Goal: Task Accomplishment & Management: Complete application form

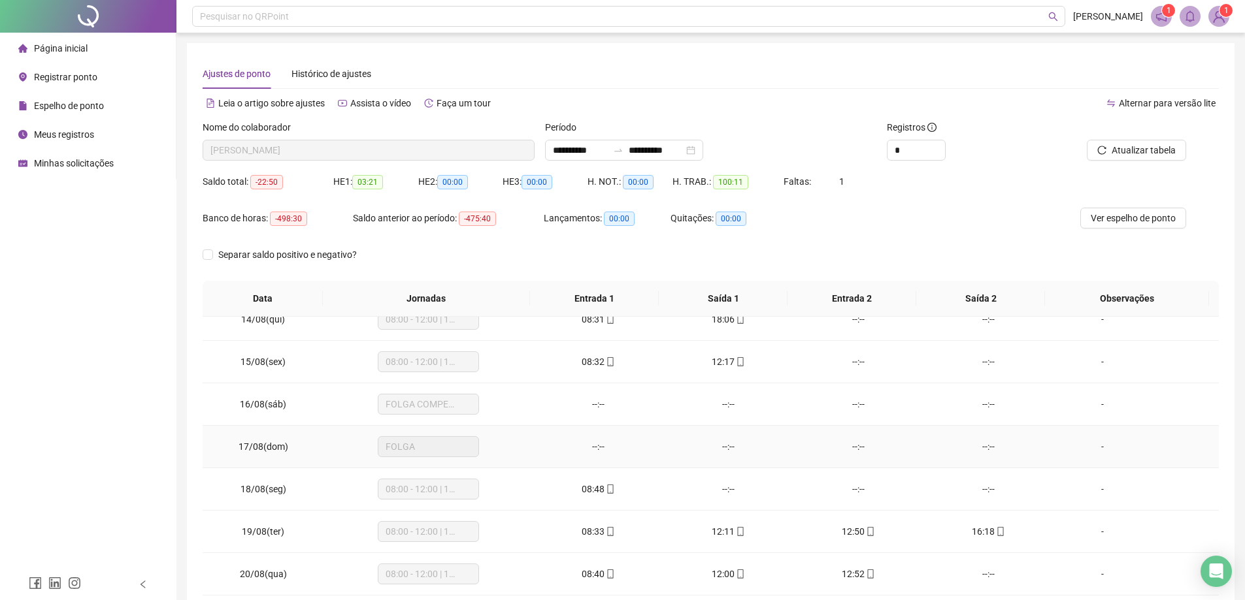
scroll to position [65, 0]
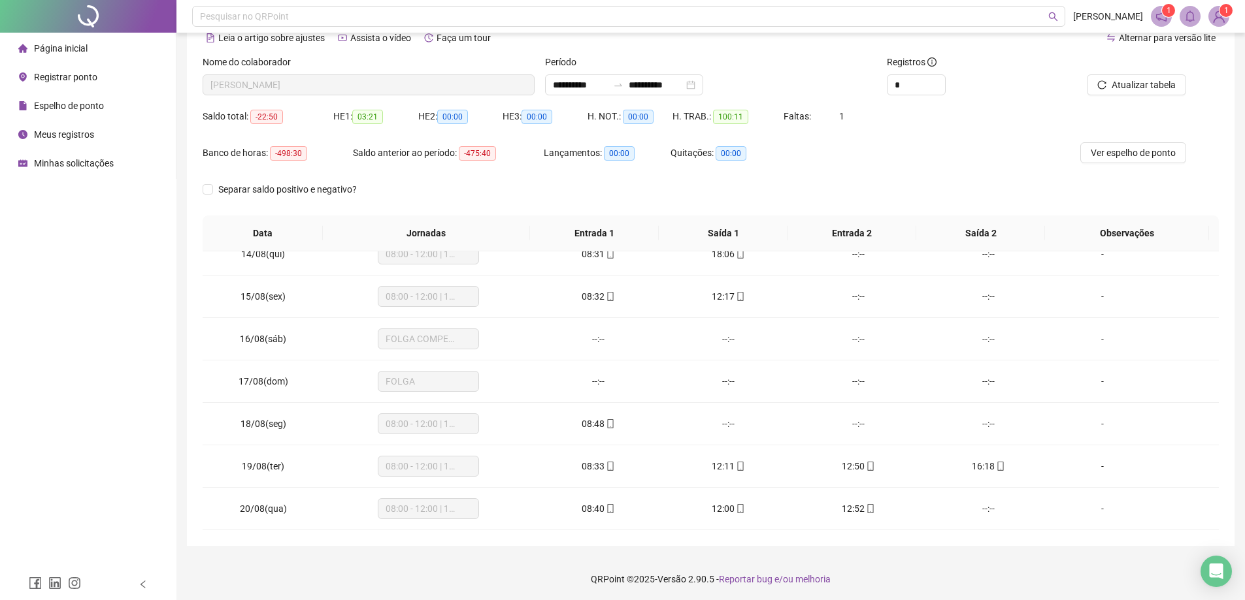
click at [64, 78] on span "Registrar ponto" at bounding box center [65, 77] width 63 height 10
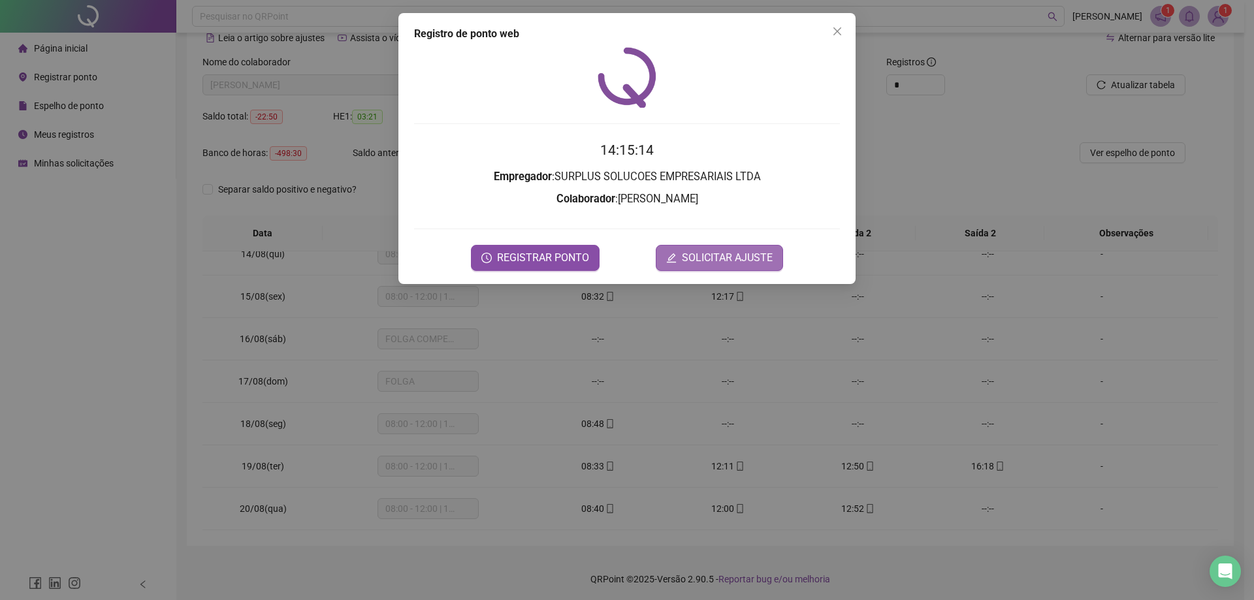
click at [689, 260] on span "SOLICITAR AJUSTE" at bounding box center [727, 258] width 91 height 16
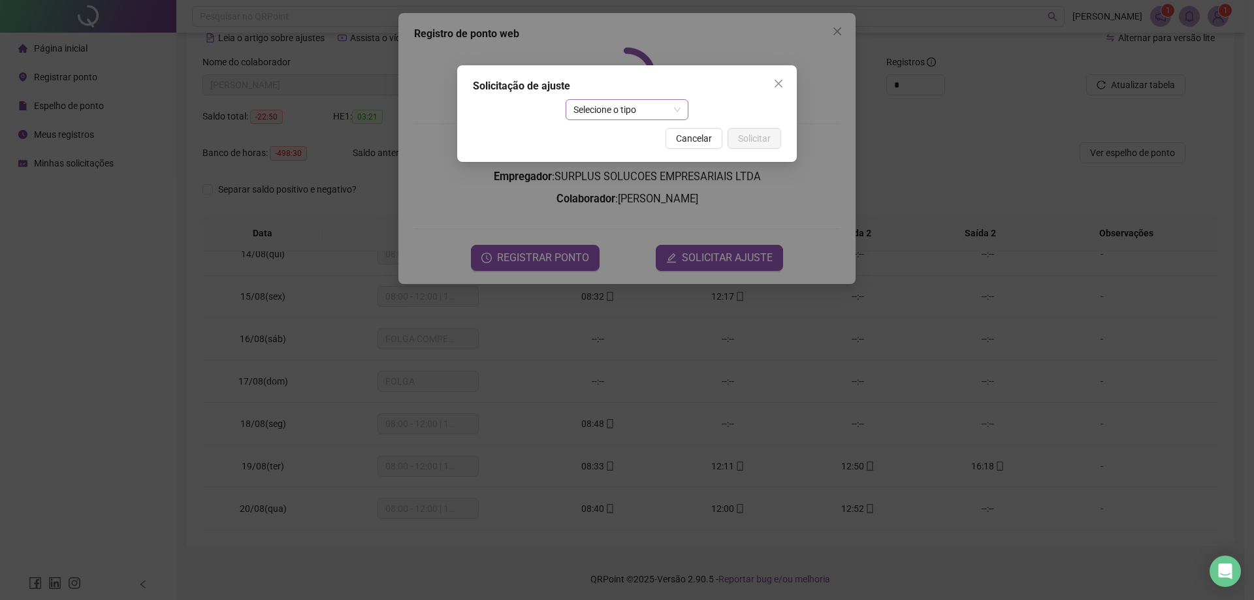
click at [619, 110] on span "Selecione o tipo" at bounding box center [628, 110] width 108 height 20
click at [627, 133] on div "Ajuste manual" at bounding box center [627, 136] width 103 height 14
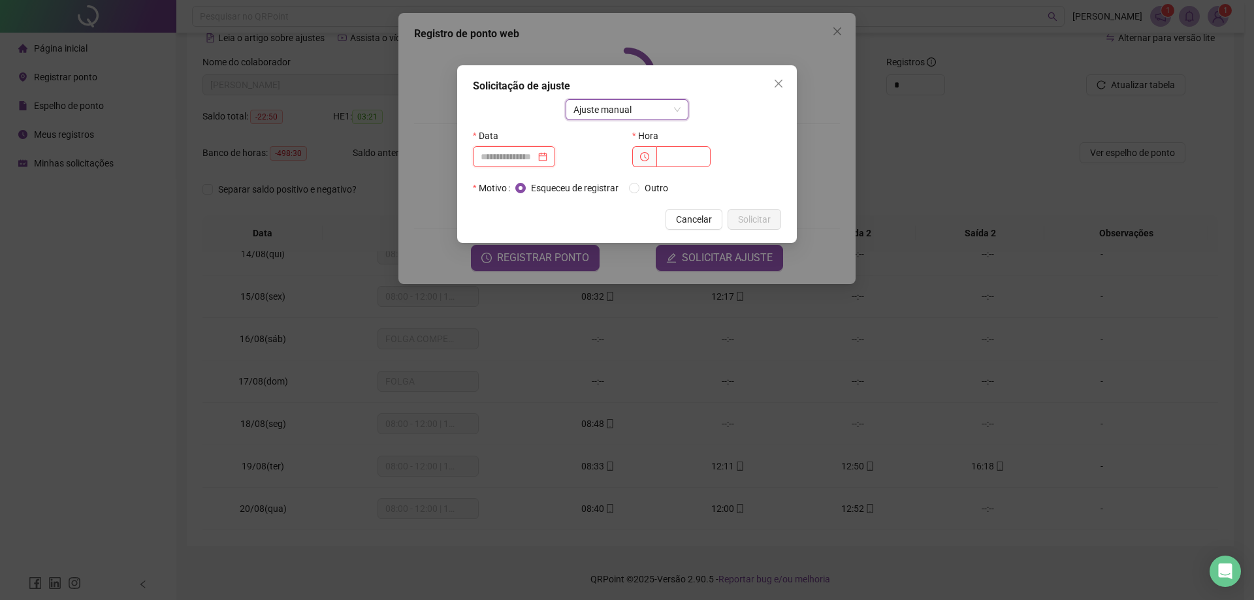
click at [524, 154] on input at bounding box center [508, 157] width 55 height 14
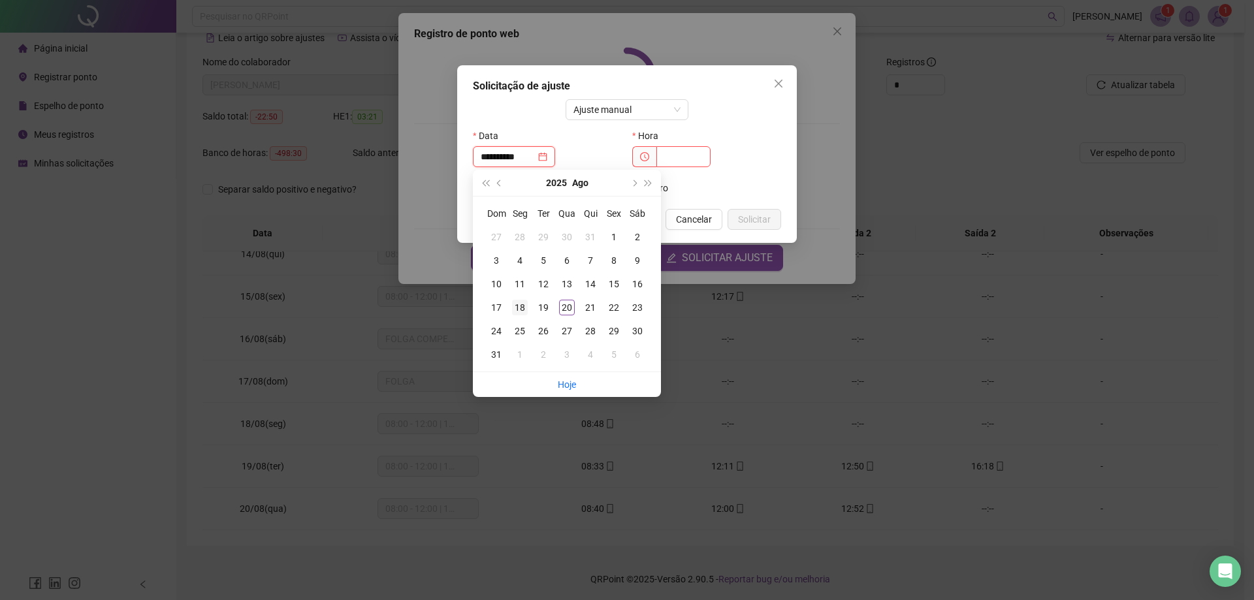
type input "**********"
click at [520, 302] on div "18" at bounding box center [520, 308] width 16 height 16
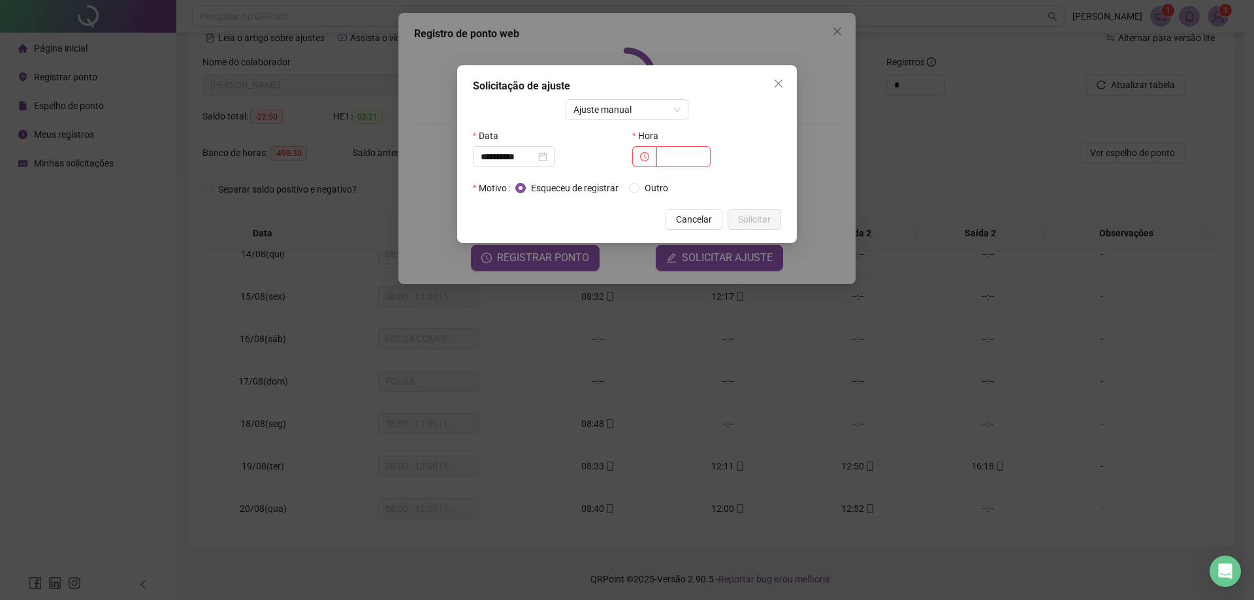
click at [694, 160] on input "text" at bounding box center [684, 156] width 54 height 21
type input "*****"
click at [758, 222] on span "Solicitar" at bounding box center [754, 219] width 33 height 14
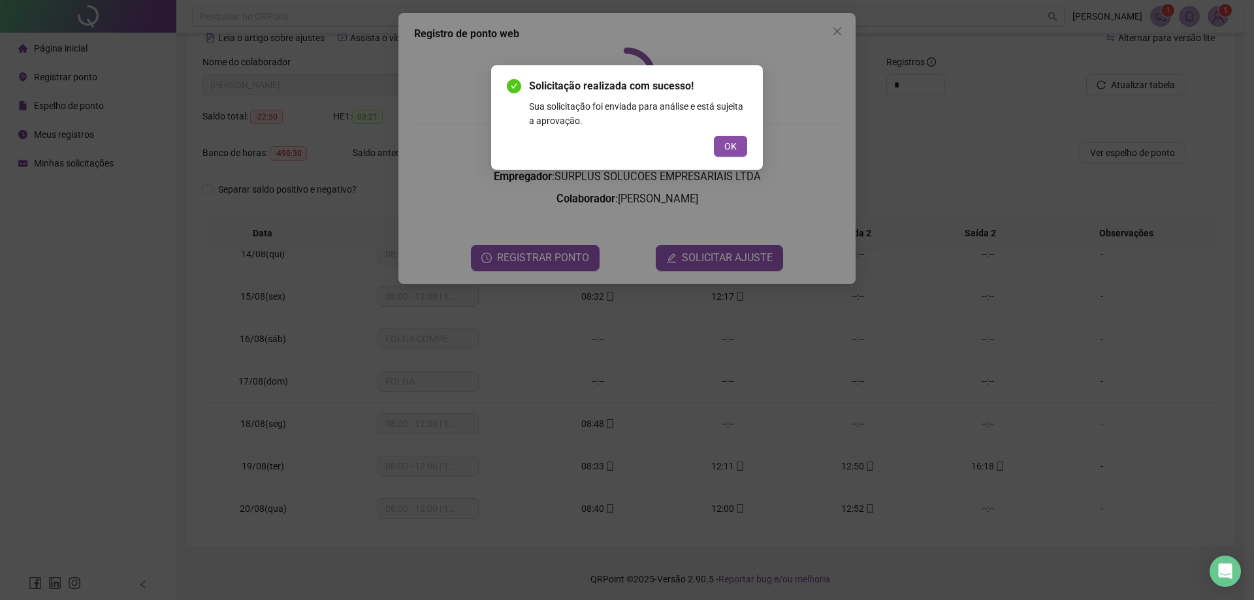
click at [739, 133] on div "Solicitação realizada com sucesso! Sua solicitação foi enviada para análise e e…" at bounding box center [627, 117] width 240 height 78
drag, startPoint x: 737, startPoint y: 145, endPoint x: 668, endPoint y: 167, distance: 72.7
click at [738, 145] on button "OK" at bounding box center [730, 146] width 33 height 21
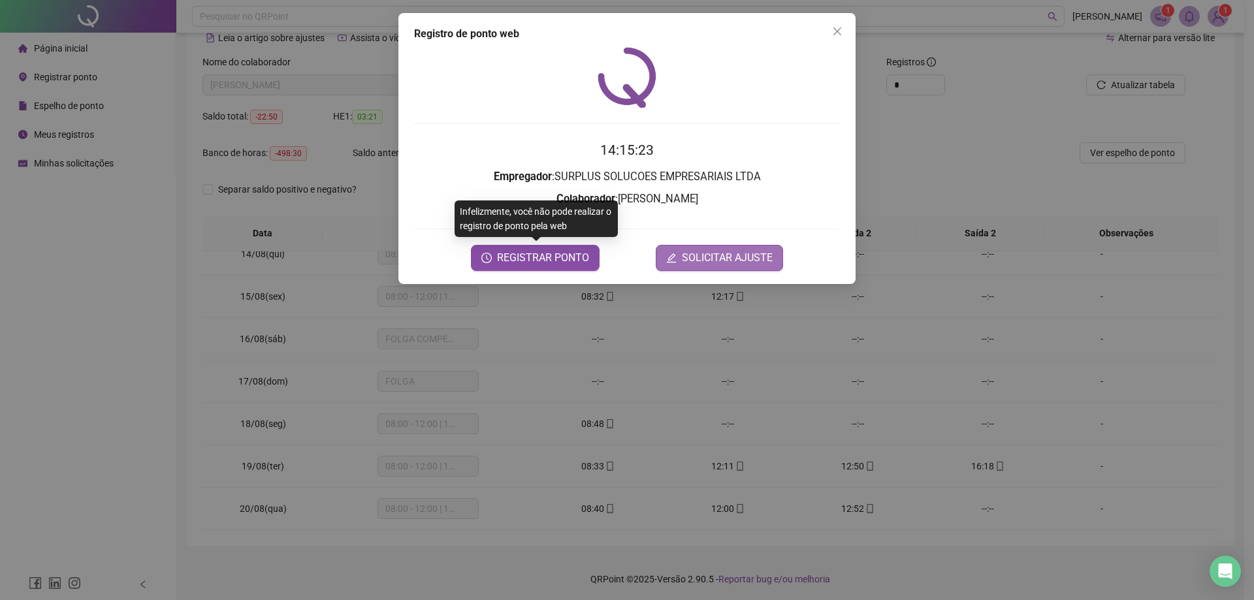
click at [701, 248] on button "SOLICITAR AJUSTE" at bounding box center [719, 258] width 127 height 26
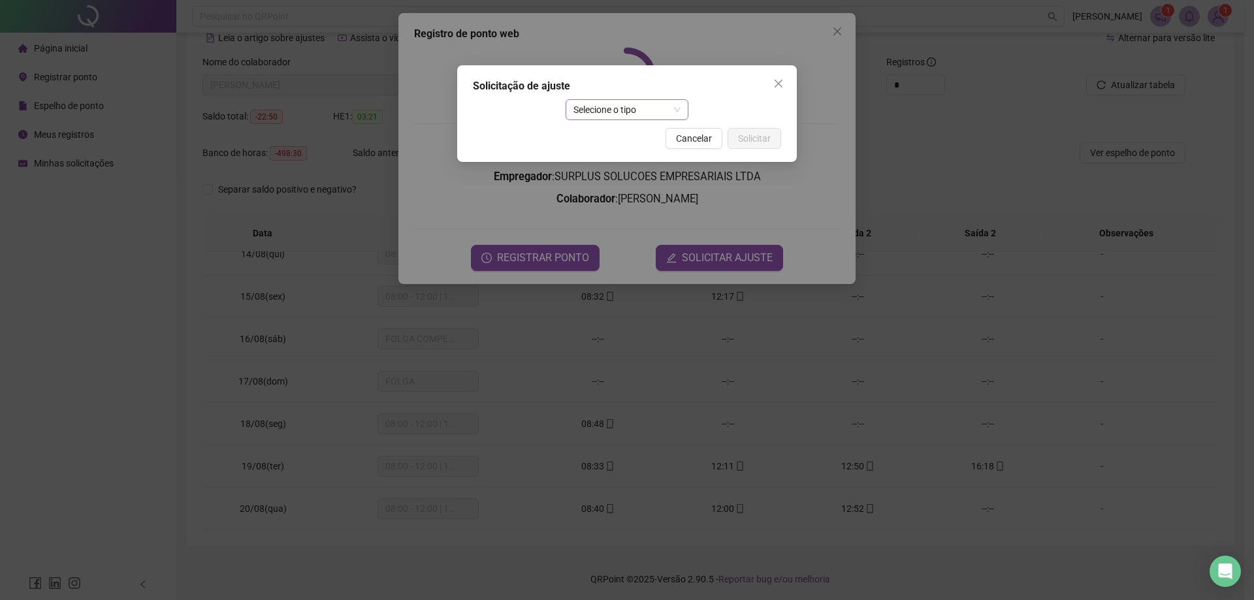
click at [596, 114] on span "Selecione o tipo" at bounding box center [628, 110] width 108 height 20
click at [619, 135] on div "Ajuste manual" at bounding box center [627, 136] width 103 height 14
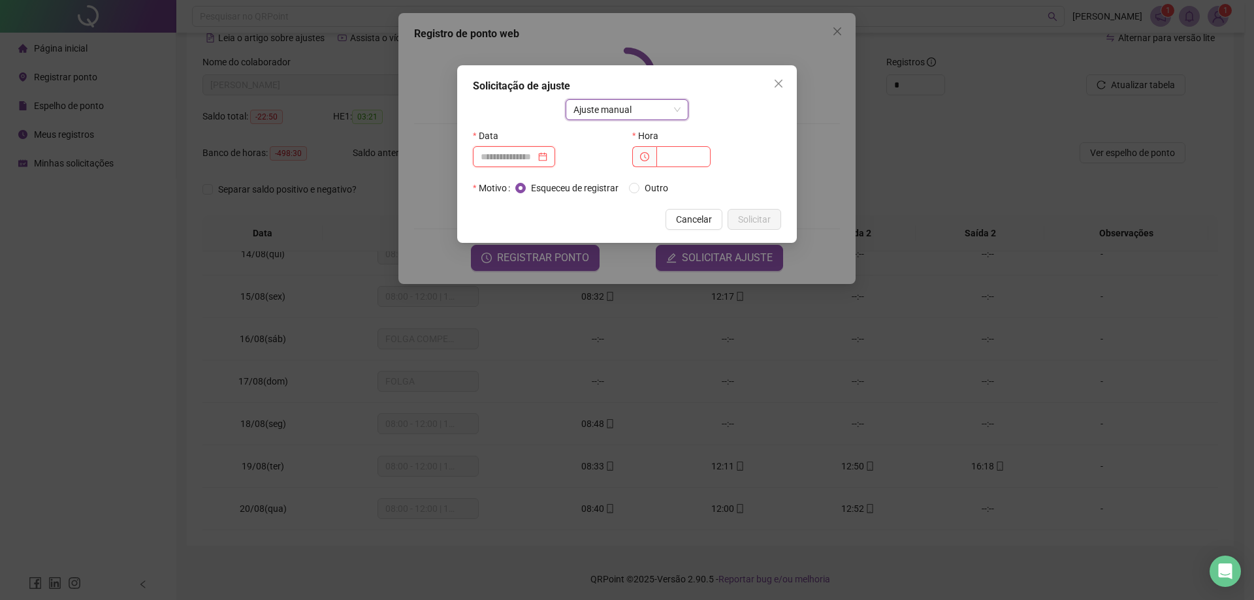
click at [514, 161] on input at bounding box center [508, 157] width 55 height 14
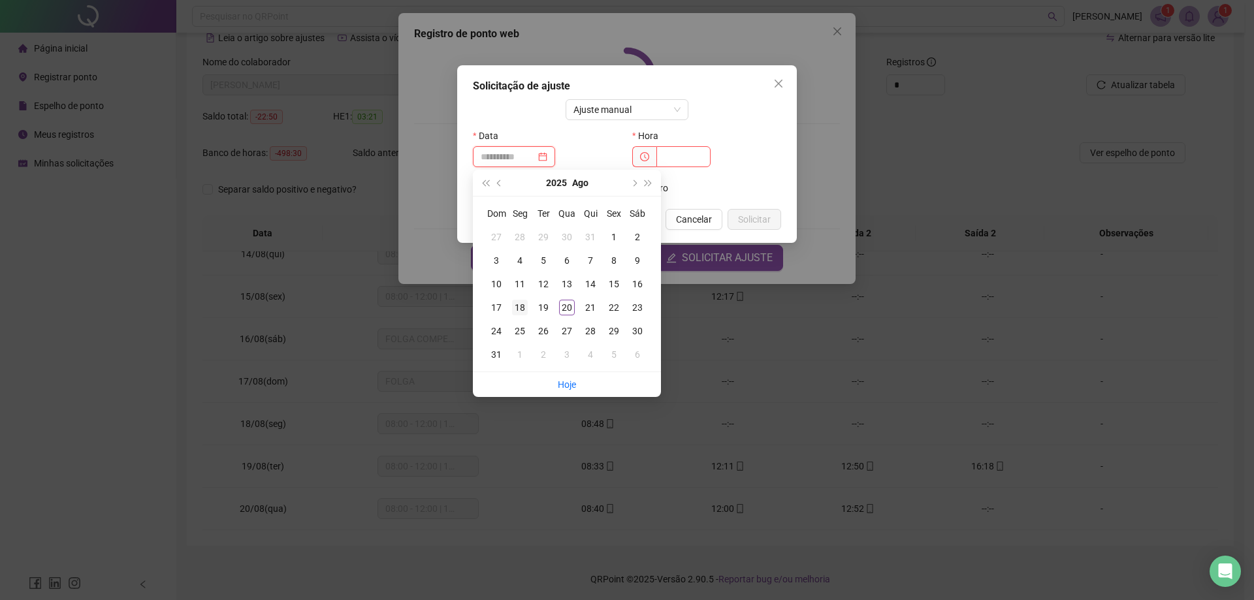
type input "**********"
click at [523, 307] on div "18" at bounding box center [520, 308] width 16 height 16
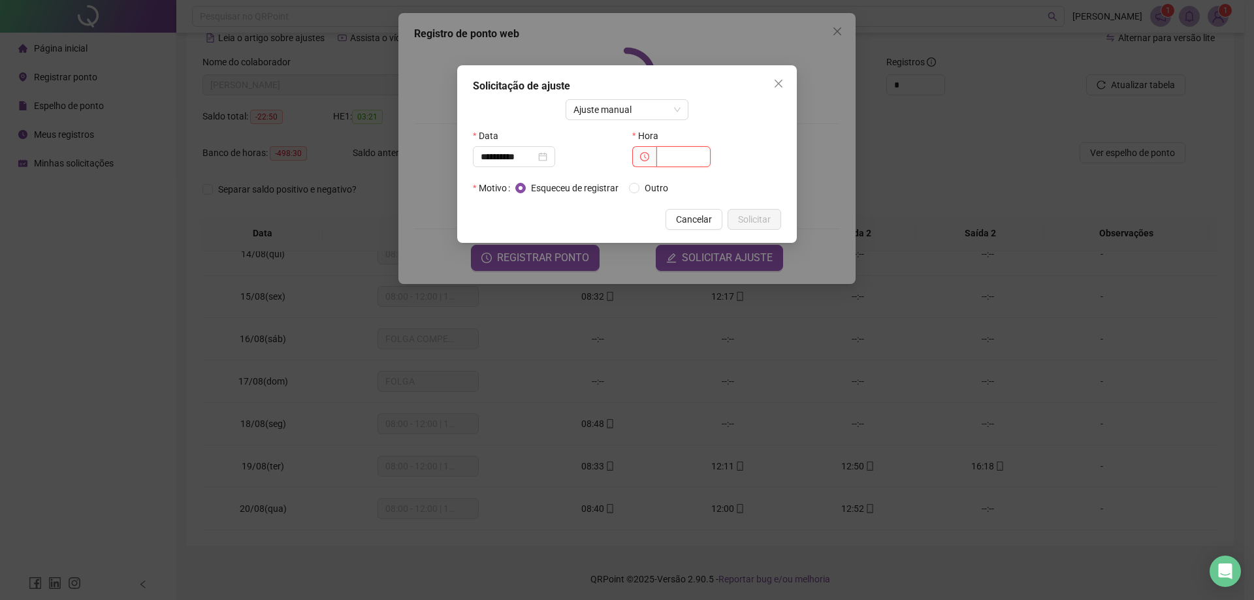
click at [670, 151] on input "text" at bounding box center [684, 156] width 54 height 21
type input "*****"
click at [766, 218] on span "Solicitar" at bounding box center [754, 219] width 33 height 14
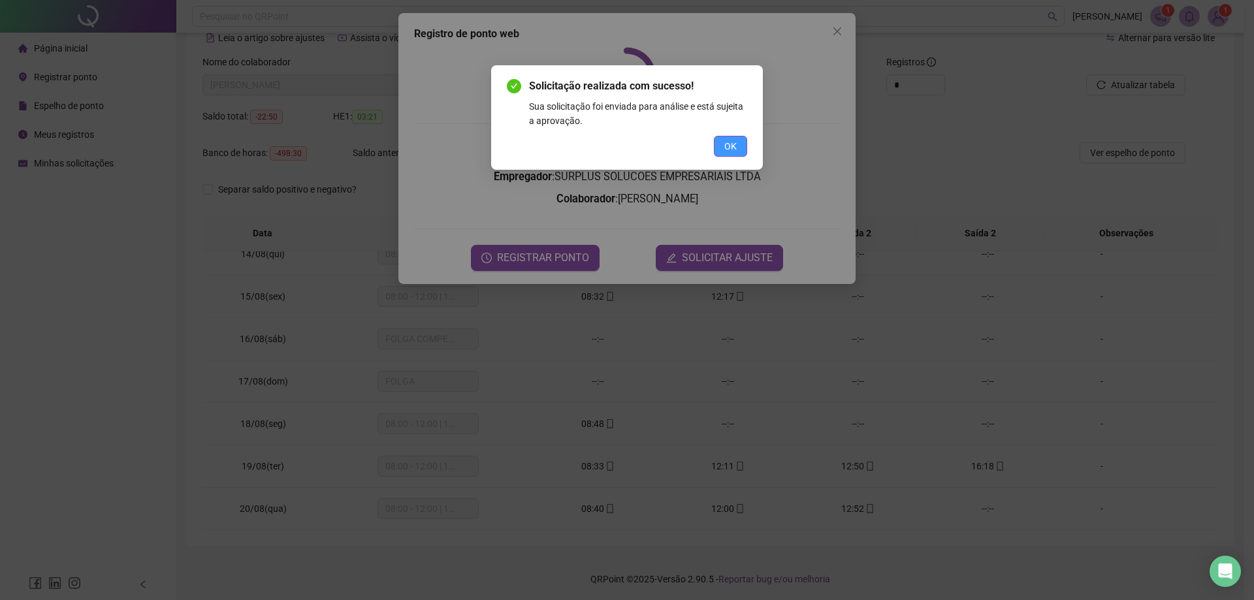
click at [732, 150] on span "OK" at bounding box center [731, 146] width 12 height 14
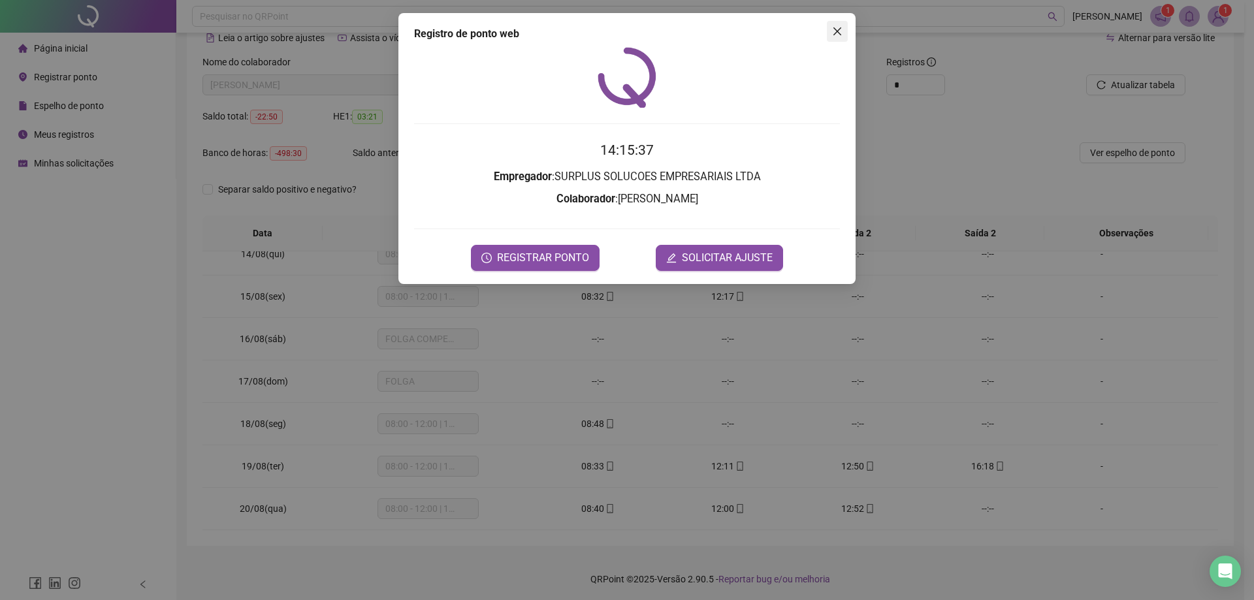
click at [838, 25] on button "Close" at bounding box center [837, 31] width 21 height 21
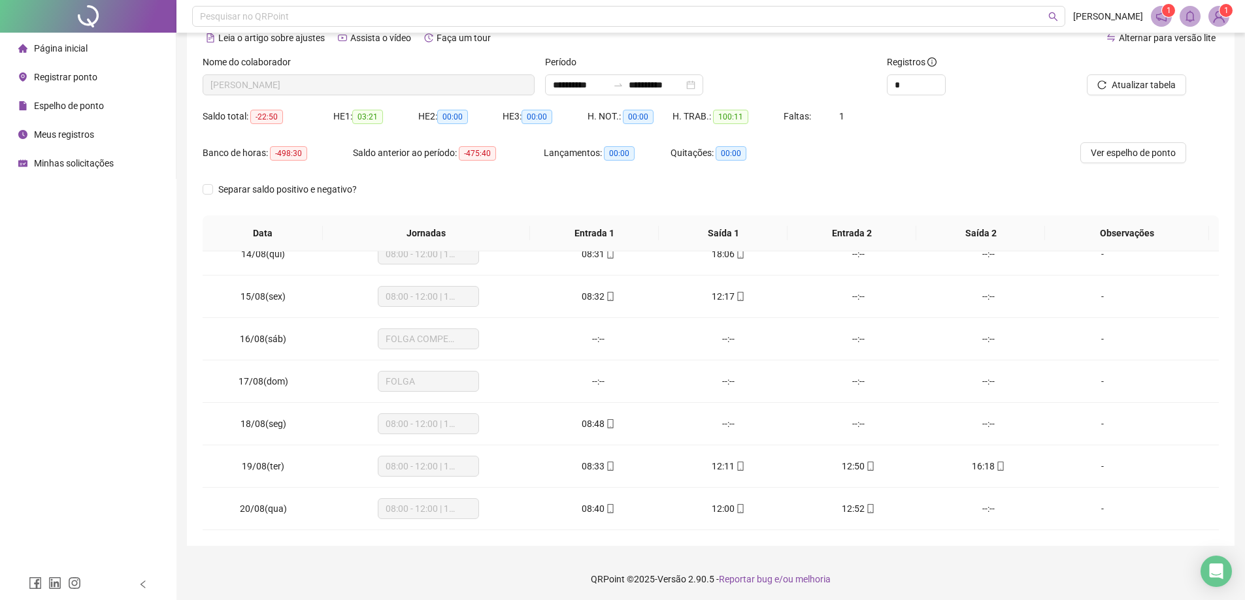
click at [71, 138] on span "Meus registros" at bounding box center [64, 134] width 60 height 10
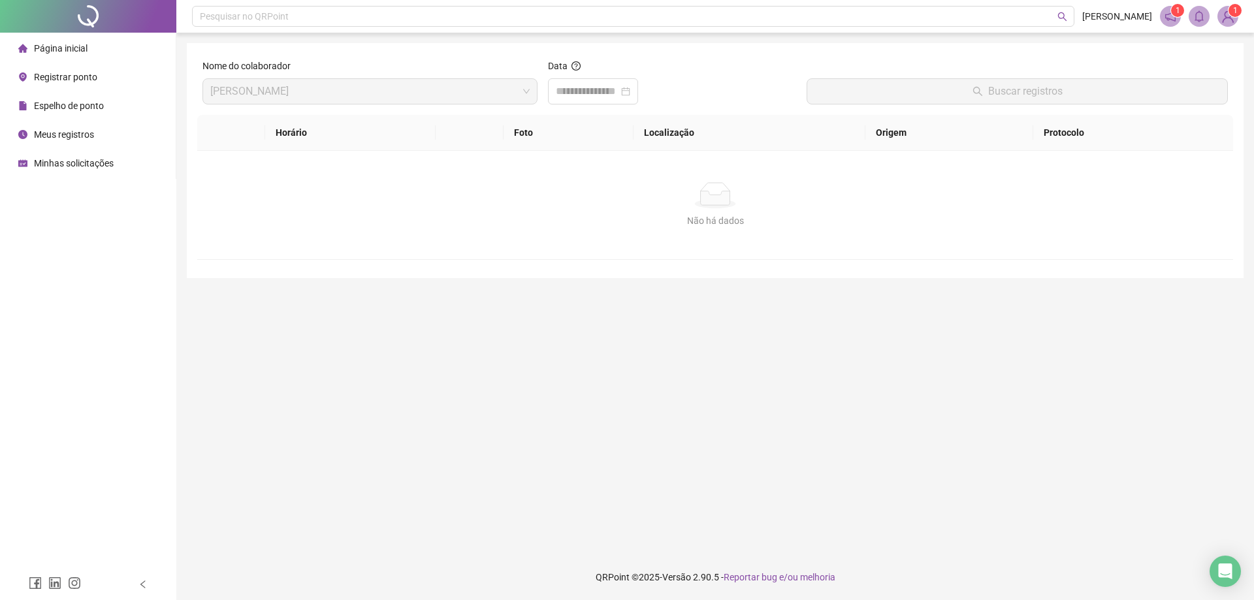
click at [61, 162] on span "Minhas solicitações" at bounding box center [74, 163] width 80 height 10
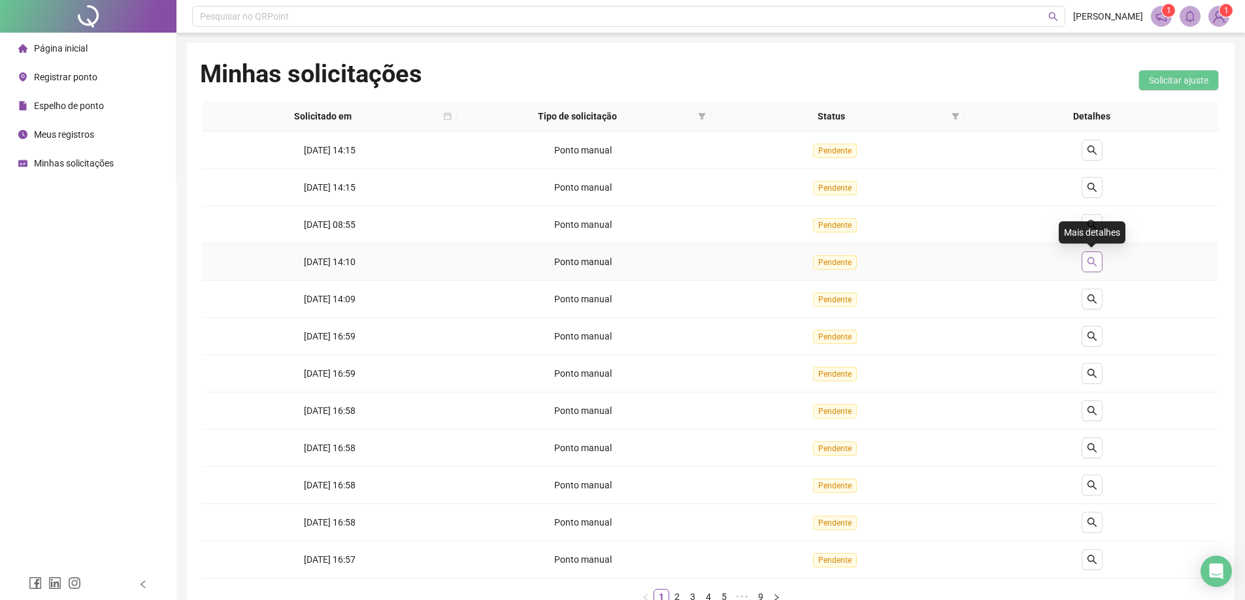
click at [1097, 263] on button "button" at bounding box center [1091, 262] width 21 height 21
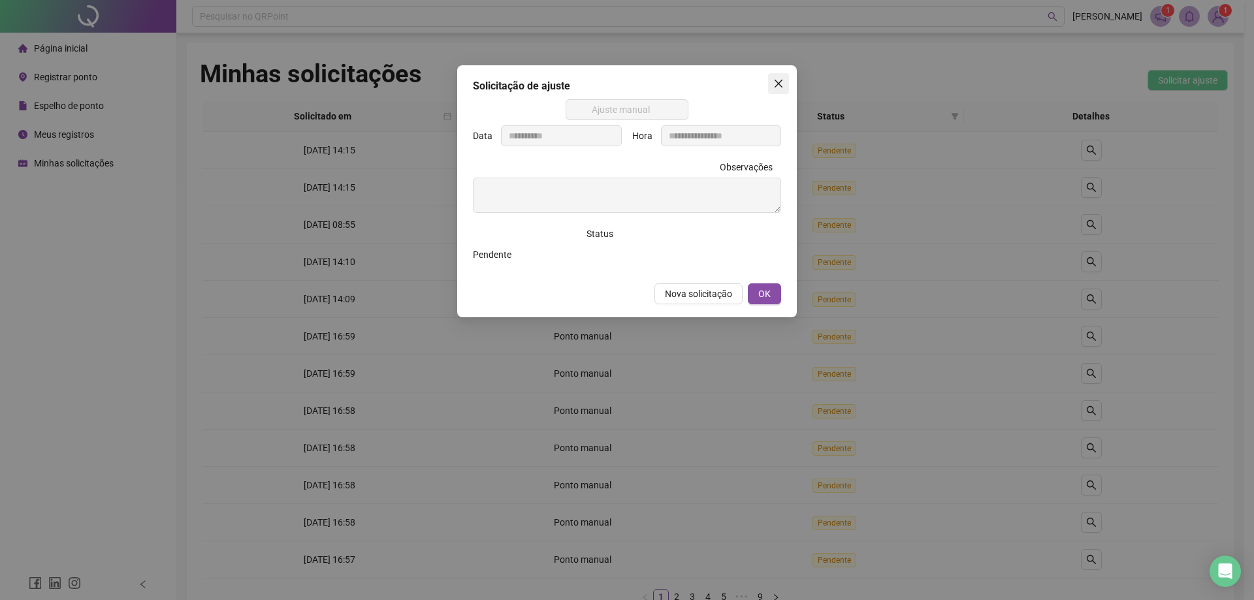
click at [774, 82] on icon "close" at bounding box center [779, 83] width 10 height 10
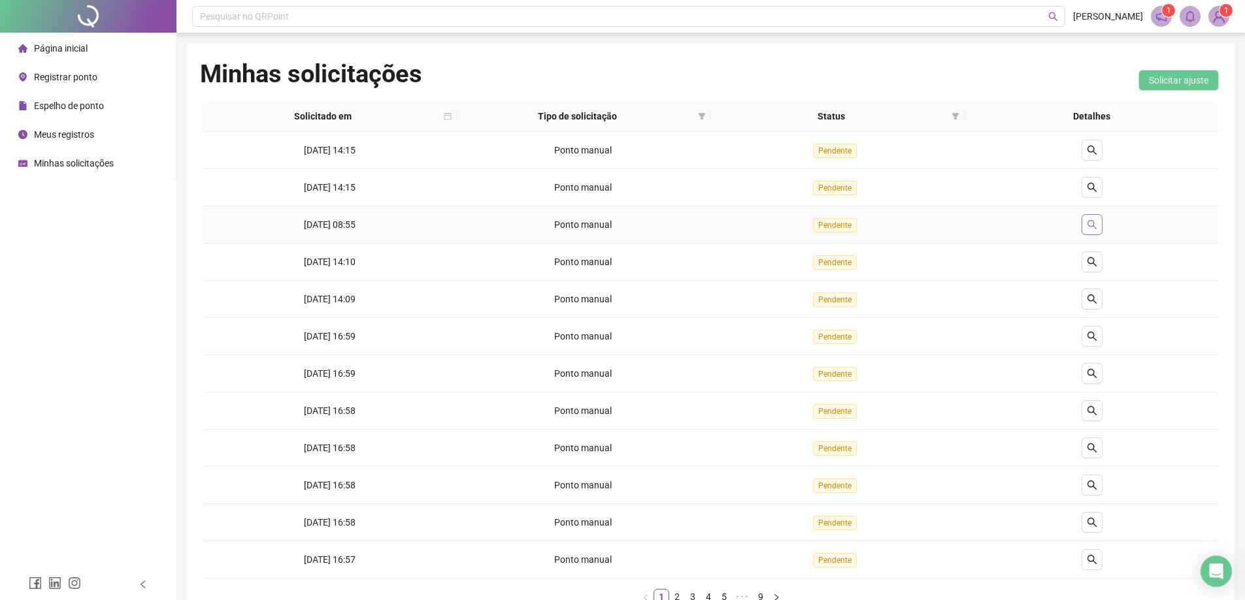
click at [1086, 223] on icon "search" at bounding box center [1091, 225] width 10 height 10
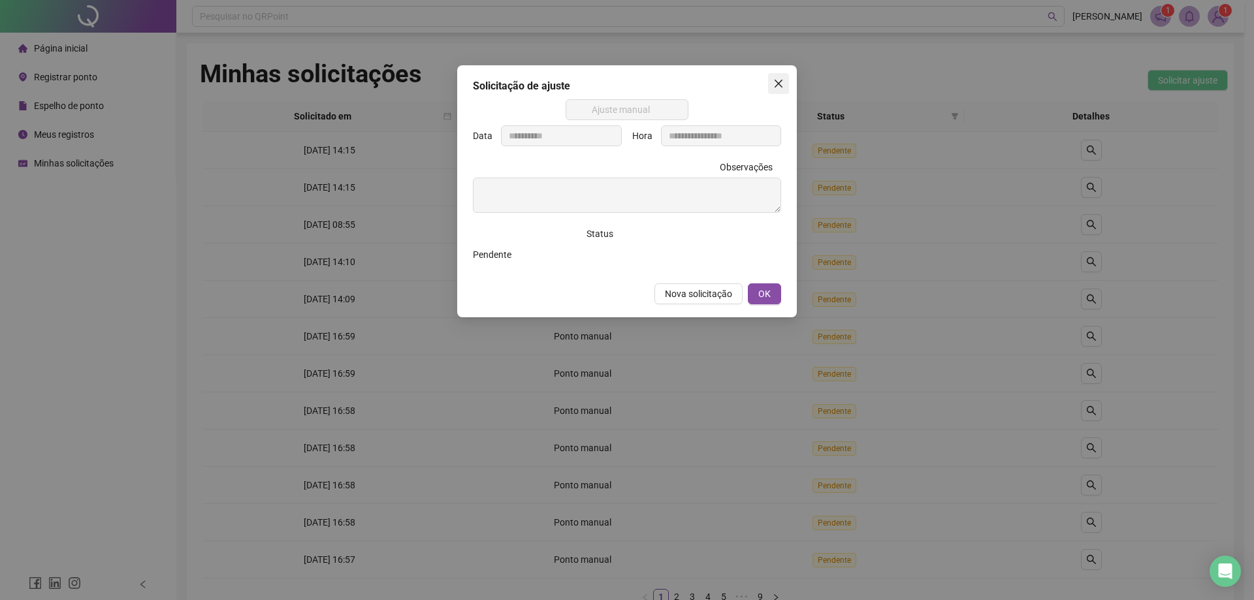
click at [777, 82] on icon "close" at bounding box center [779, 84] width 8 height 8
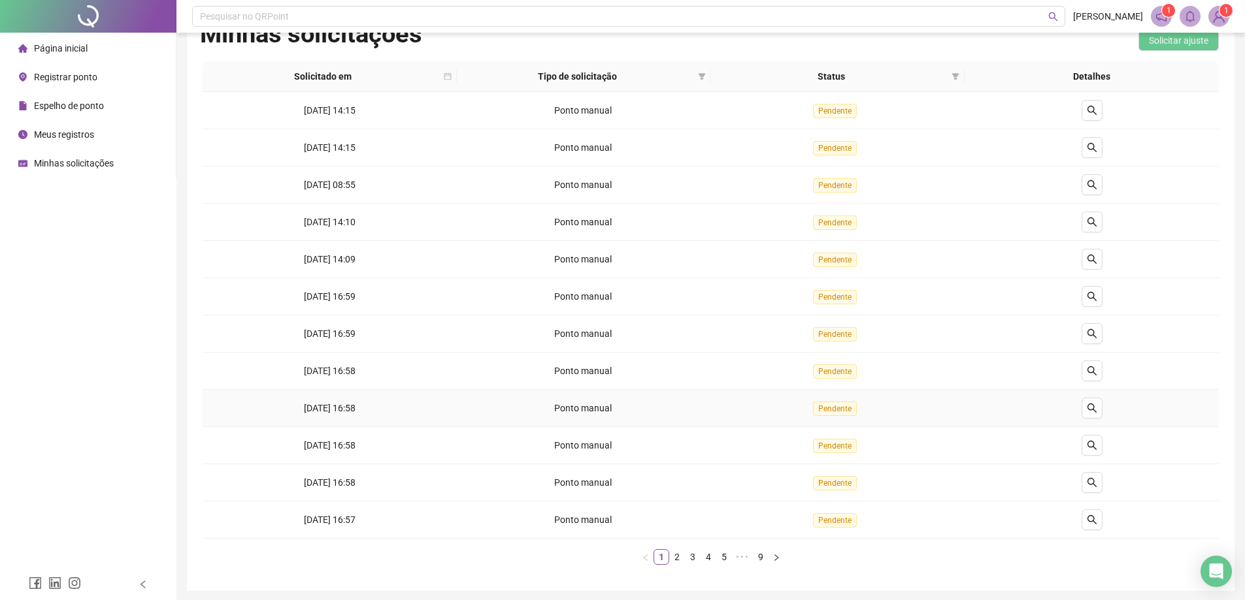
scroll to position [87, 0]
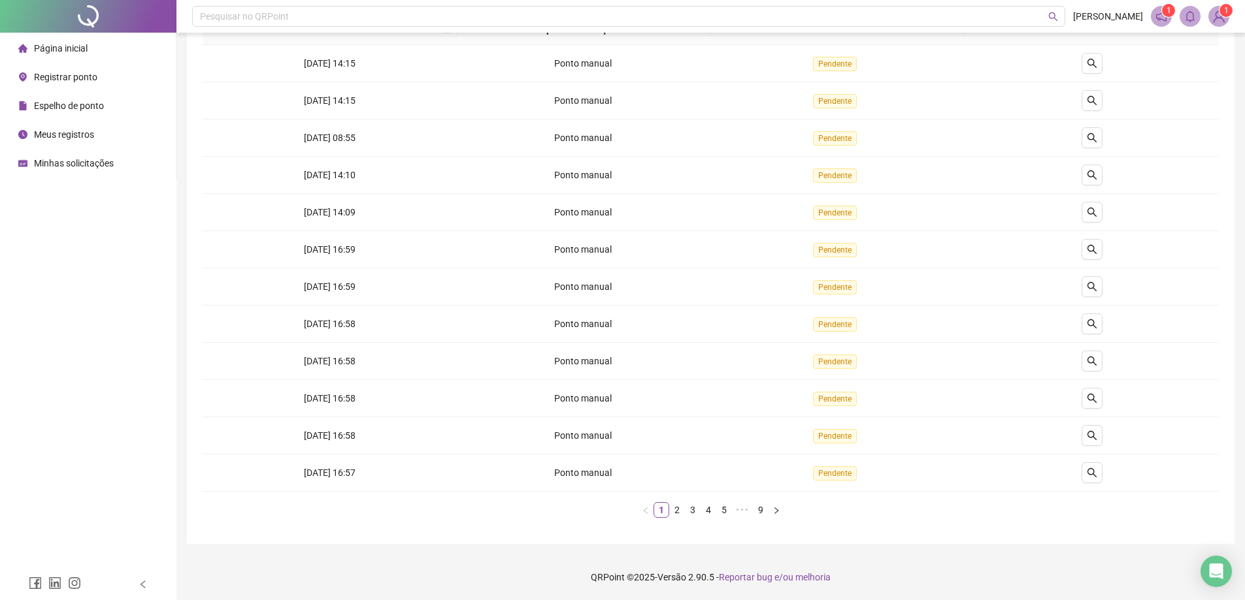
click at [56, 98] on div "Espelho de ponto" at bounding box center [61, 106] width 86 height 26
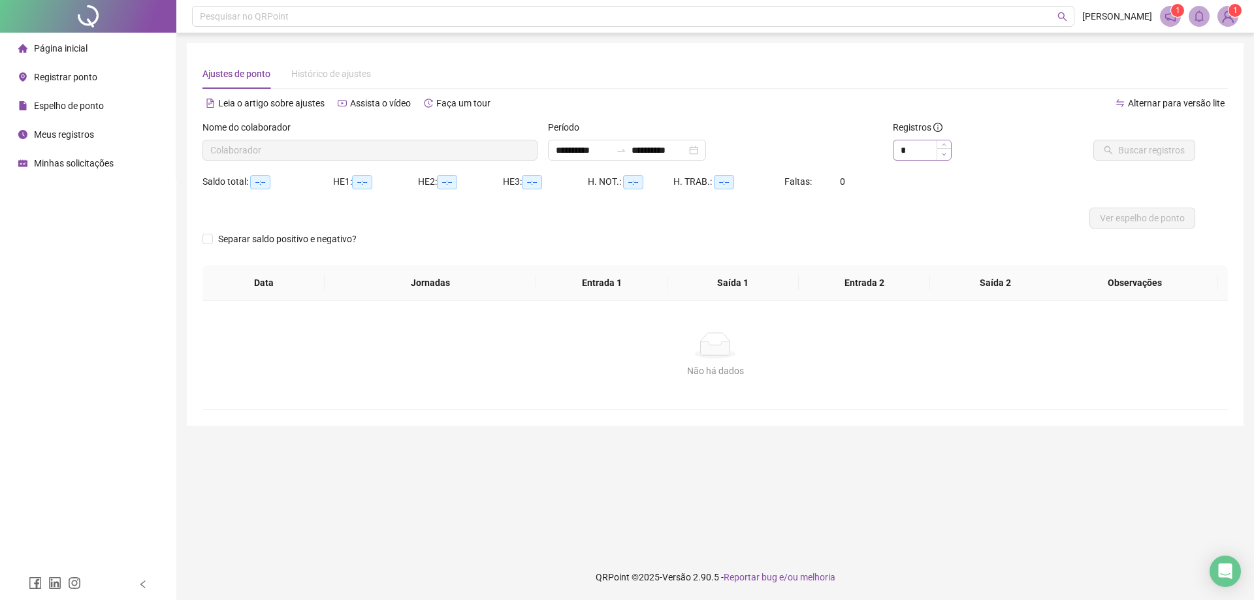
type input "**********"
click at [687, 146] on input "**********" at bounding box center [659, 150] width 55 height 14
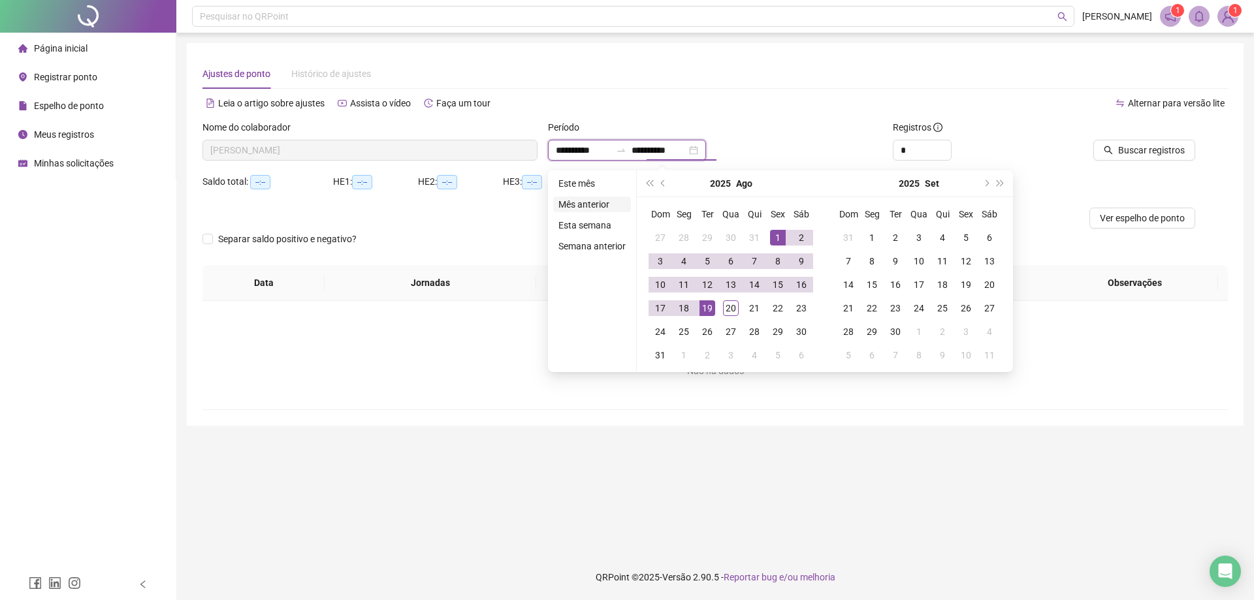
type input "**********"
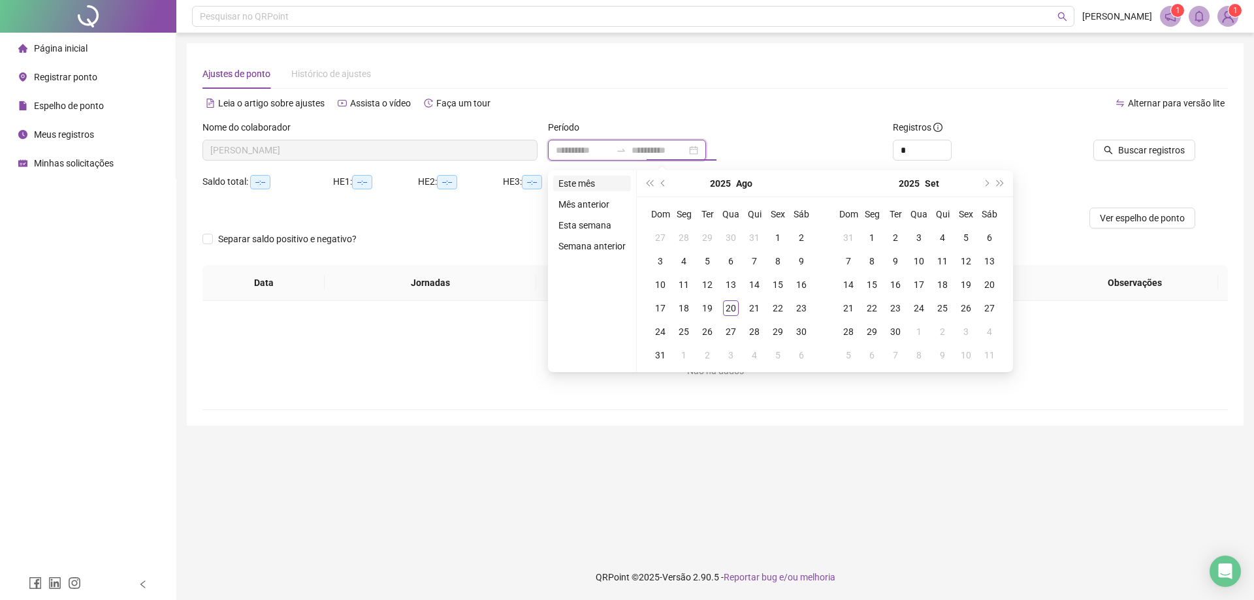
type input "**********"
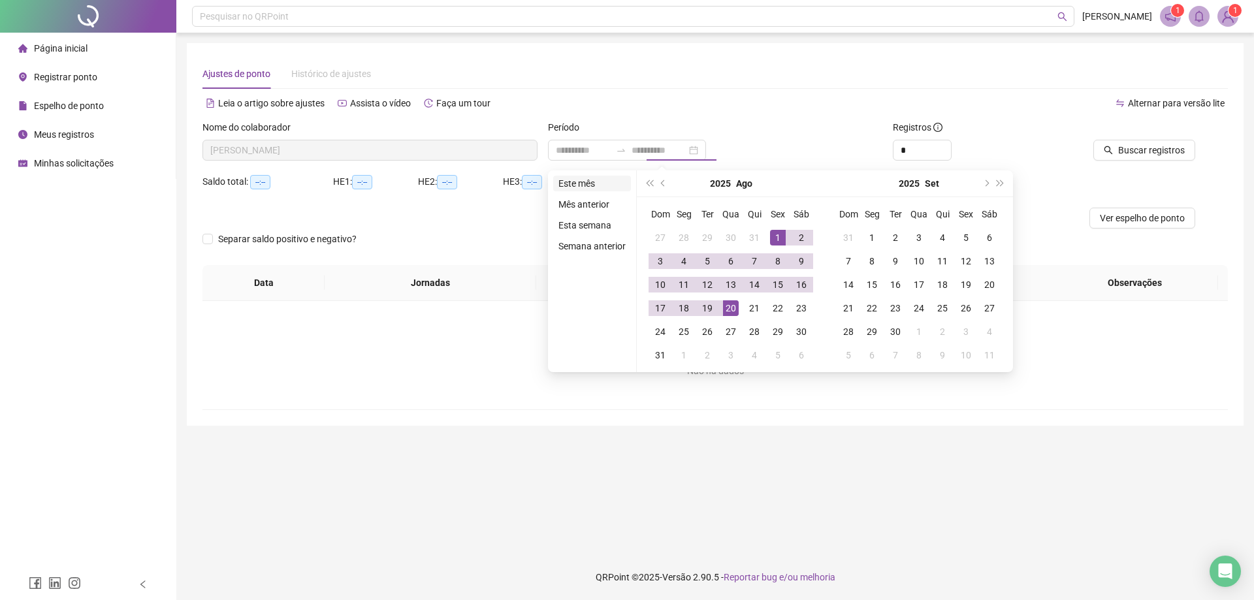
click at [586, 186] on li "Este mês" at bounding box center [592, 184] width 78 height 16
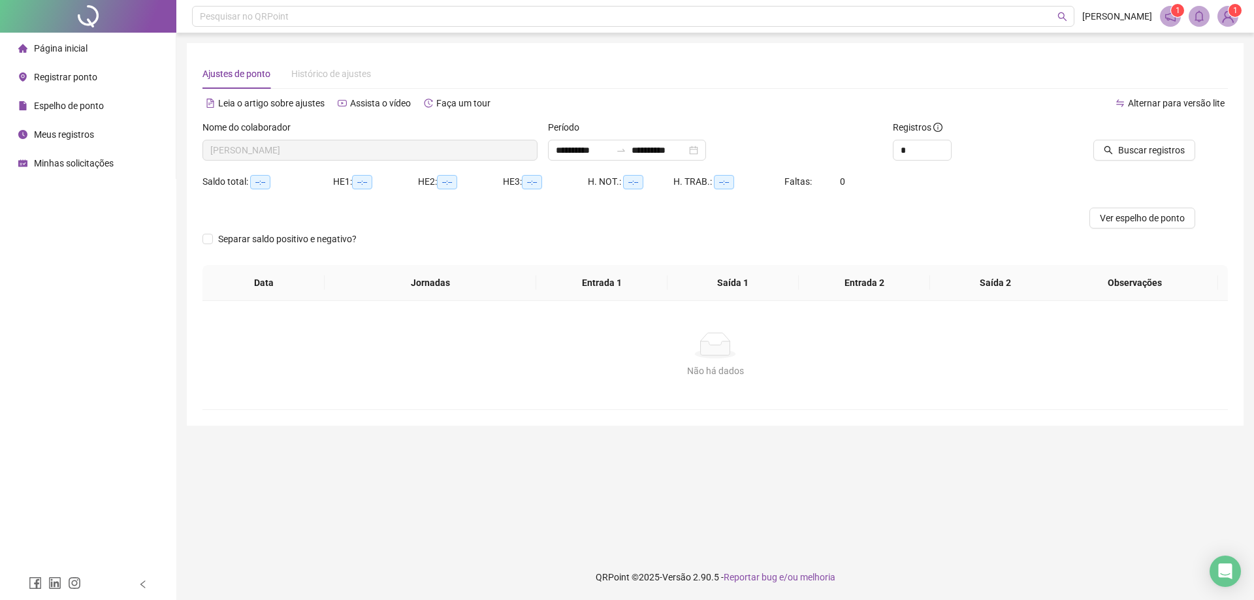
click at [1136, 138] on div at bounding box center [1130, 130] width 129 height 20
click at [1140, 150] on span "Buscar registros" at bounding box center [1151, 150] width 67 height 14
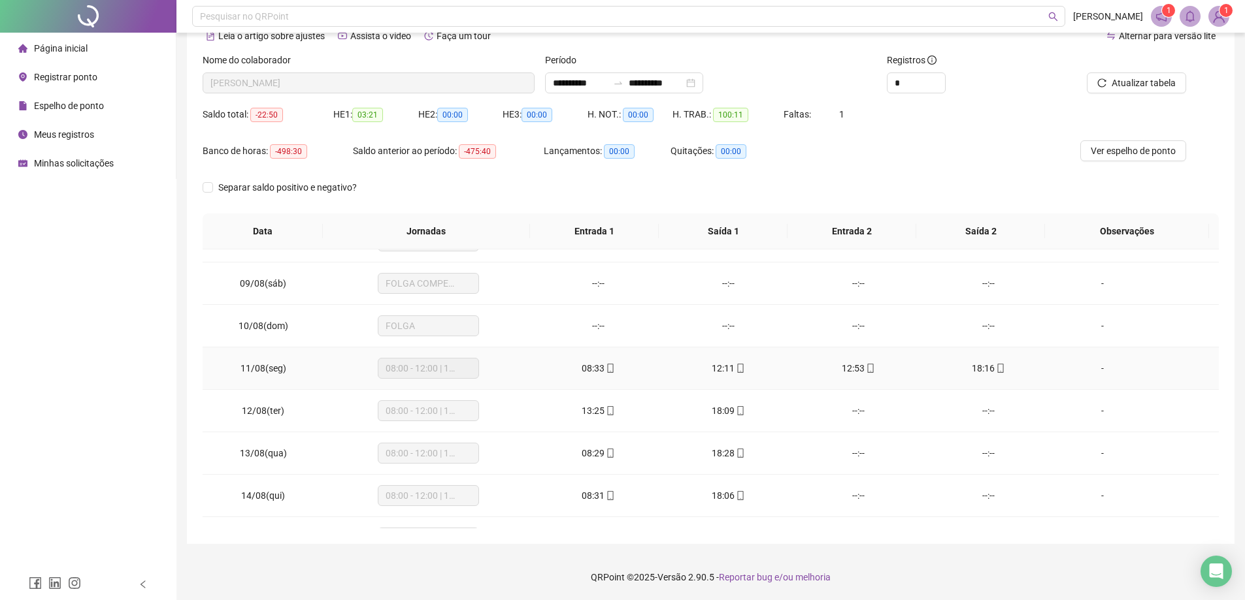
scroll to position [570, 0]
